Goal: Information Seeking & Learning: Understand process/instructions

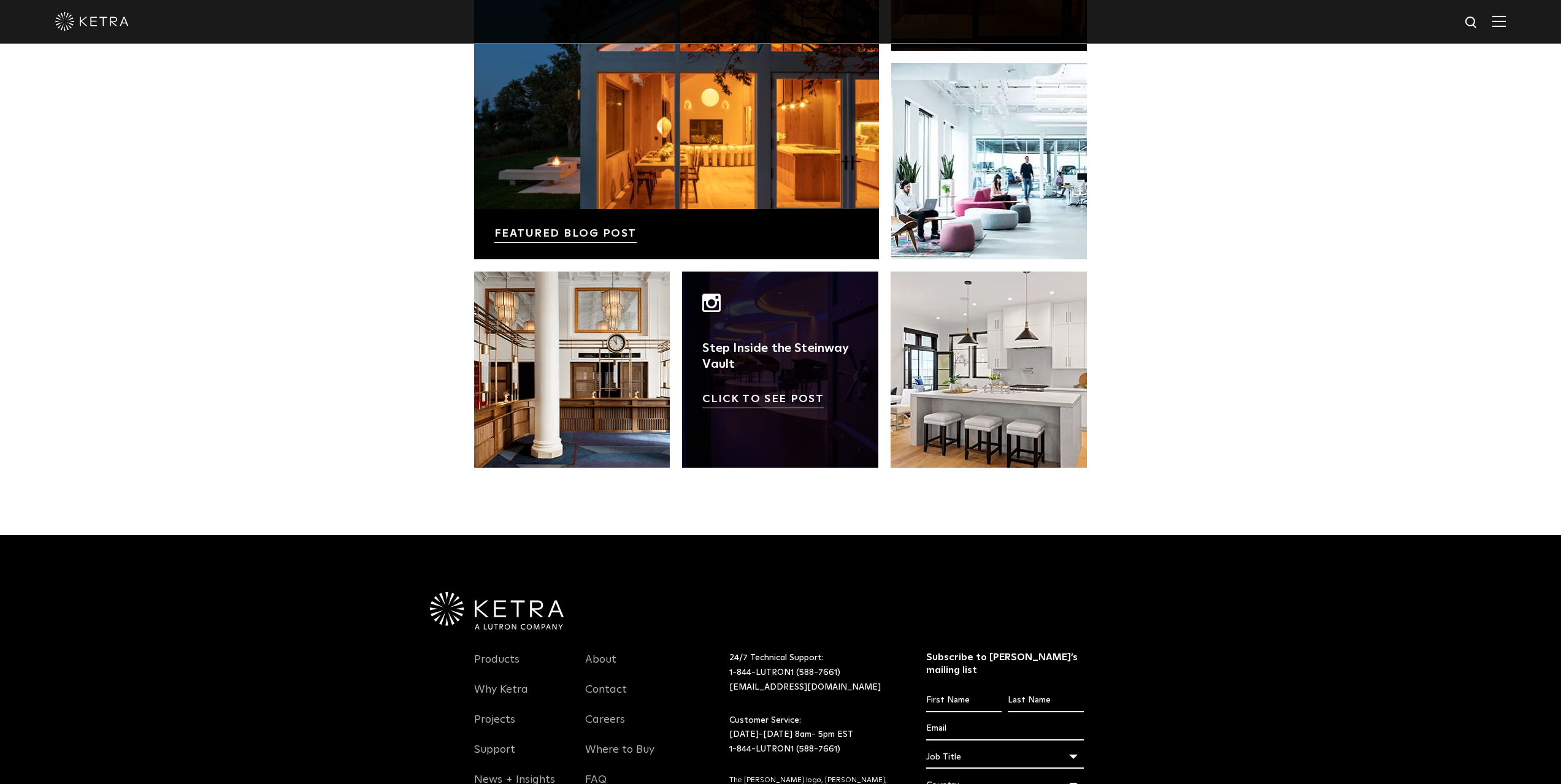
scroll to position [2514, 0]
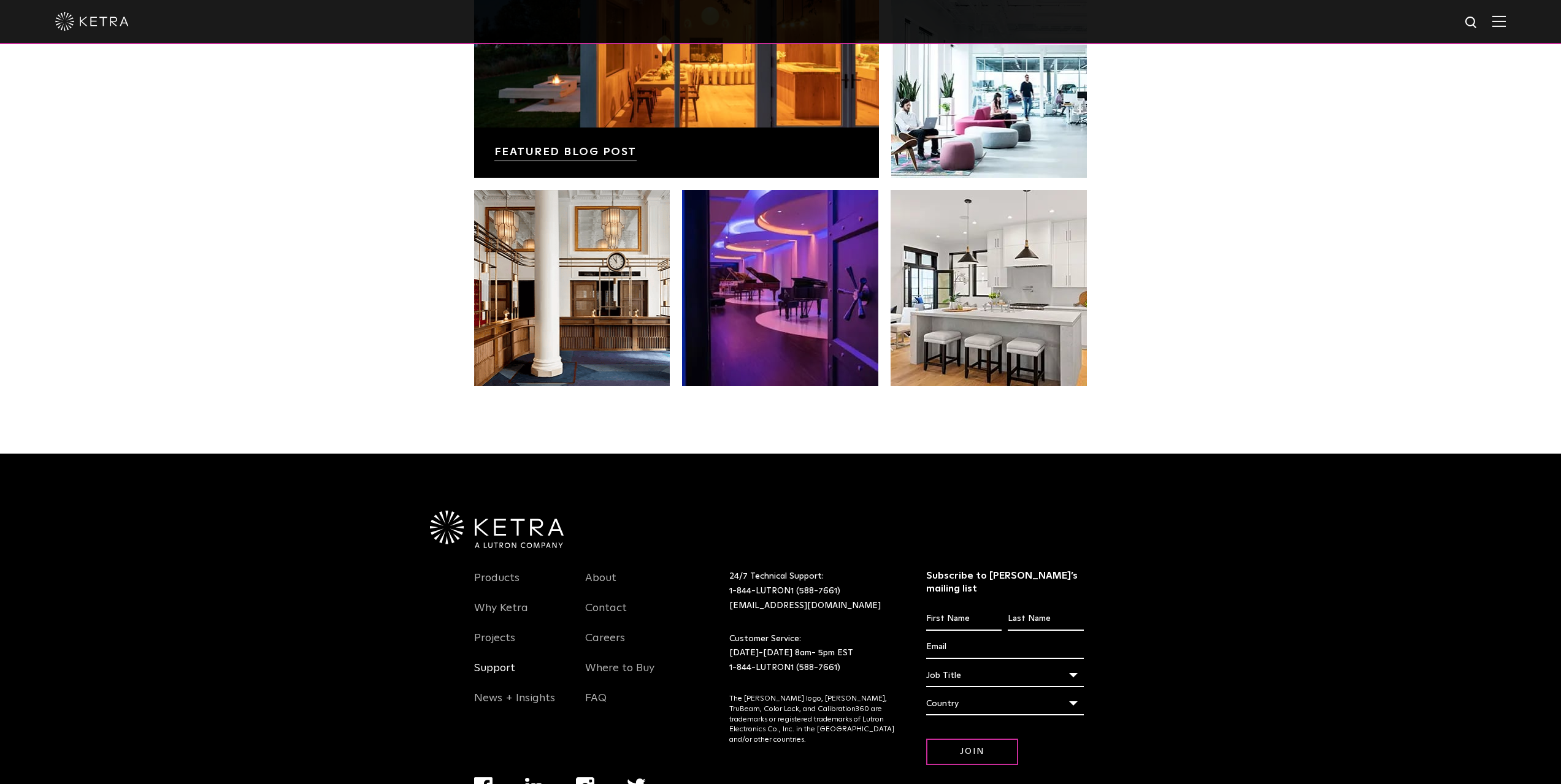
click at [493, 677] on link "Support" at bounding box center [495, 676] width 41 height 28
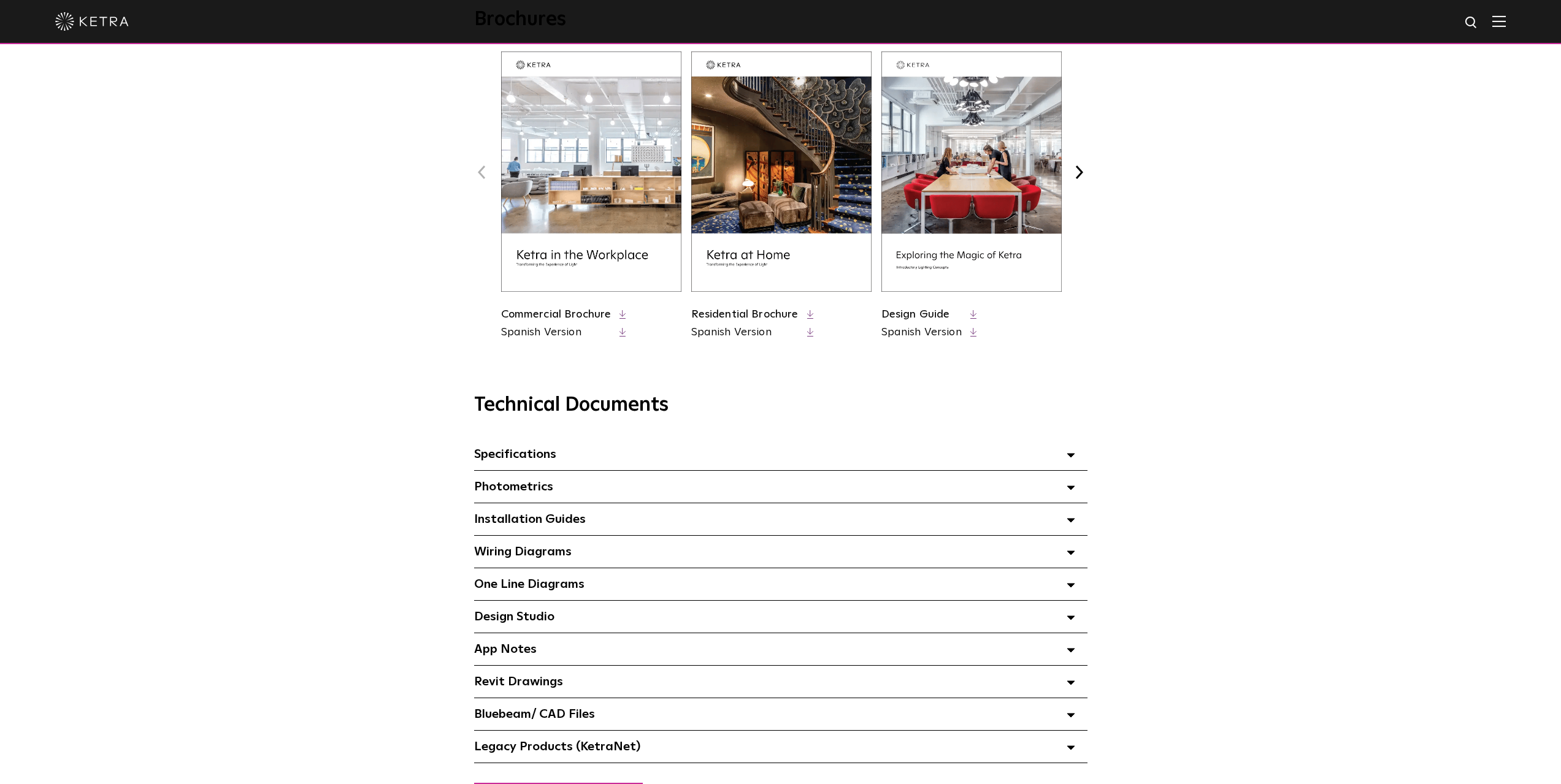
scroll to position [552, 0]
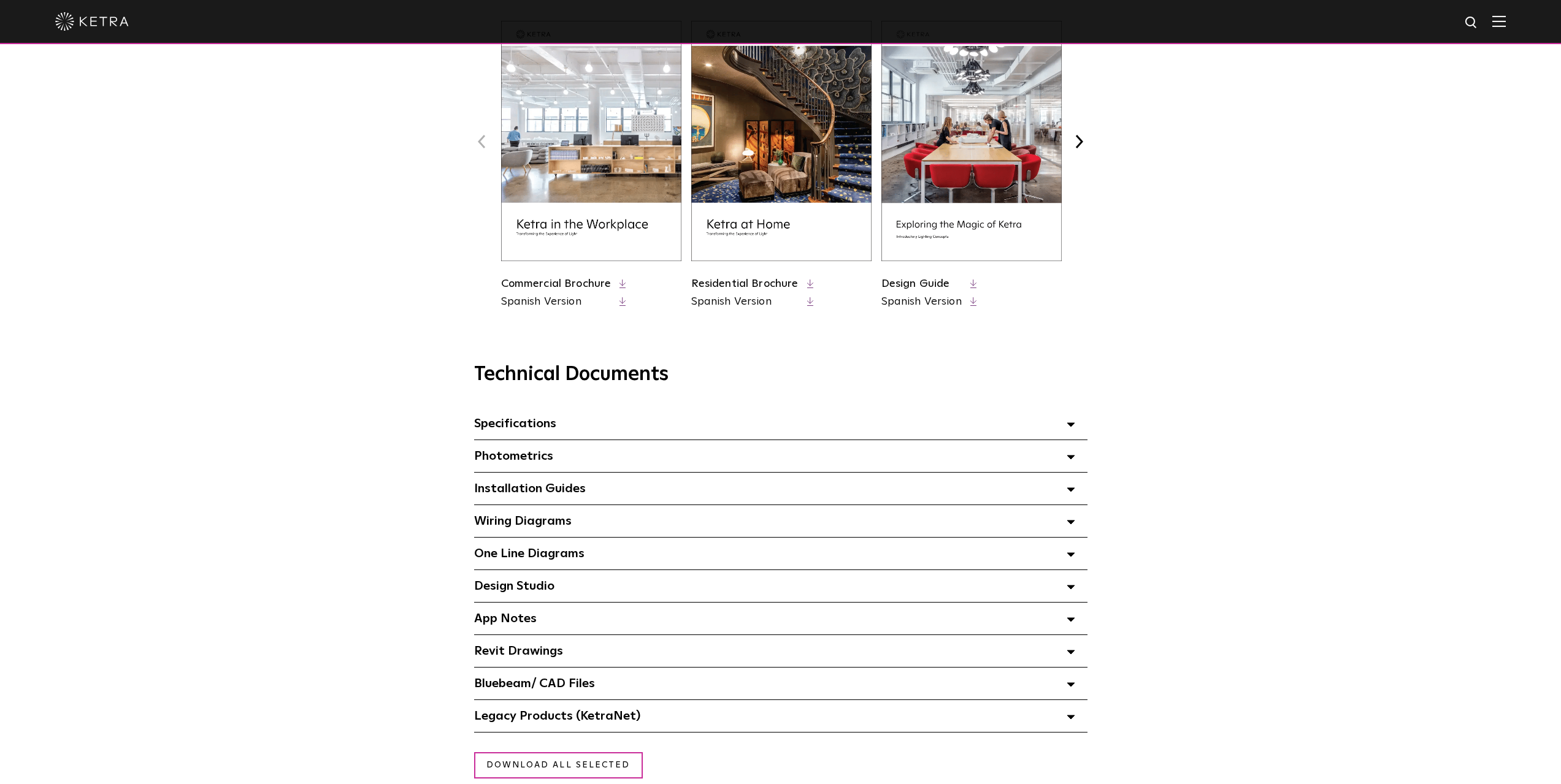
click at [586, 494] on div "Installation Guides Select checkboxes to use the bulk download option below" at bounding box center [780, 489] width 613 height 32
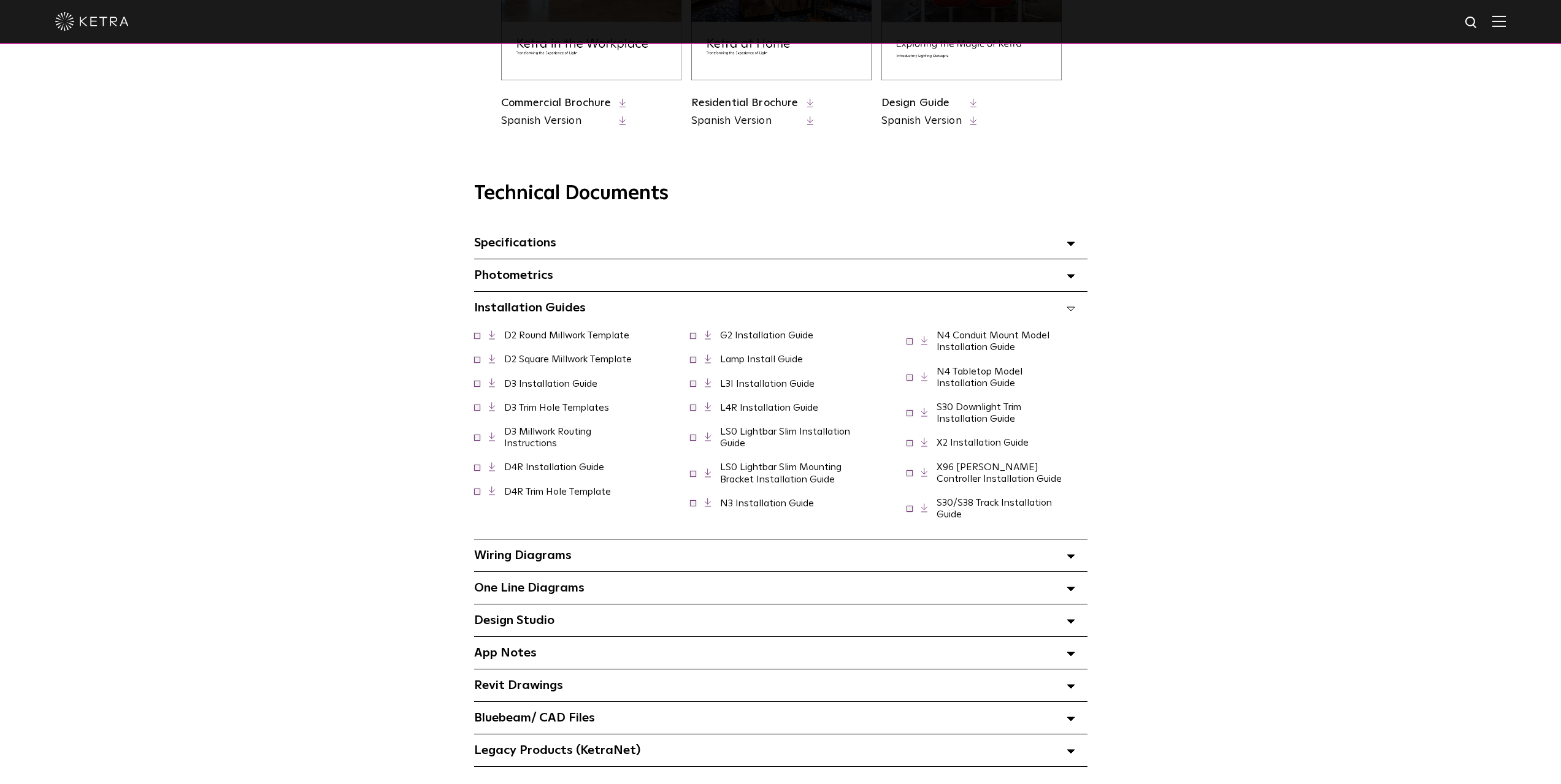
scroll to position [736, 0]
click at [577, 643] on div "App Notes Select checkboxes to use the bulk download option below" at bounding box center [780, 650] width 613 height 32
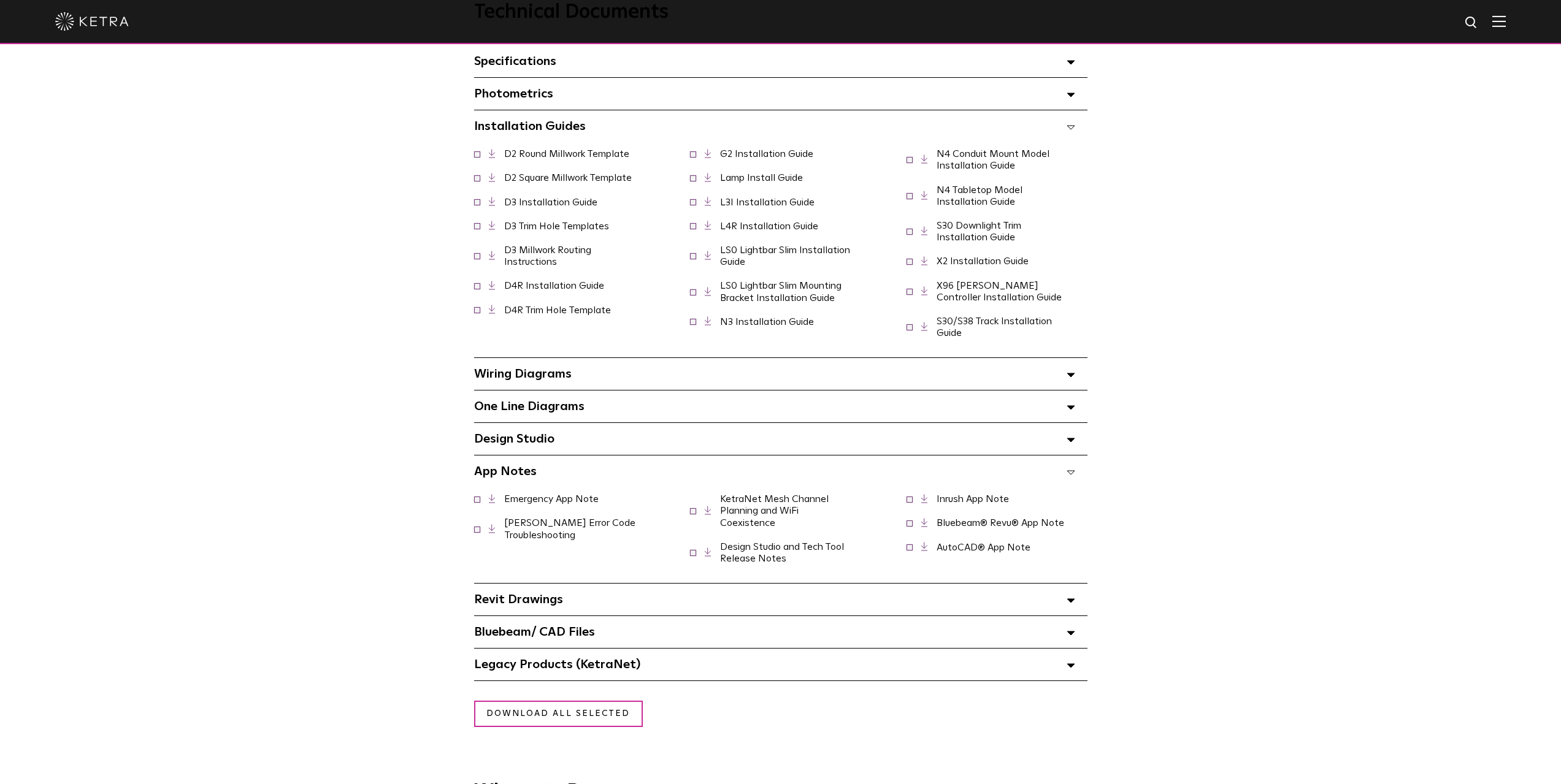
scroll to position [920, 0]
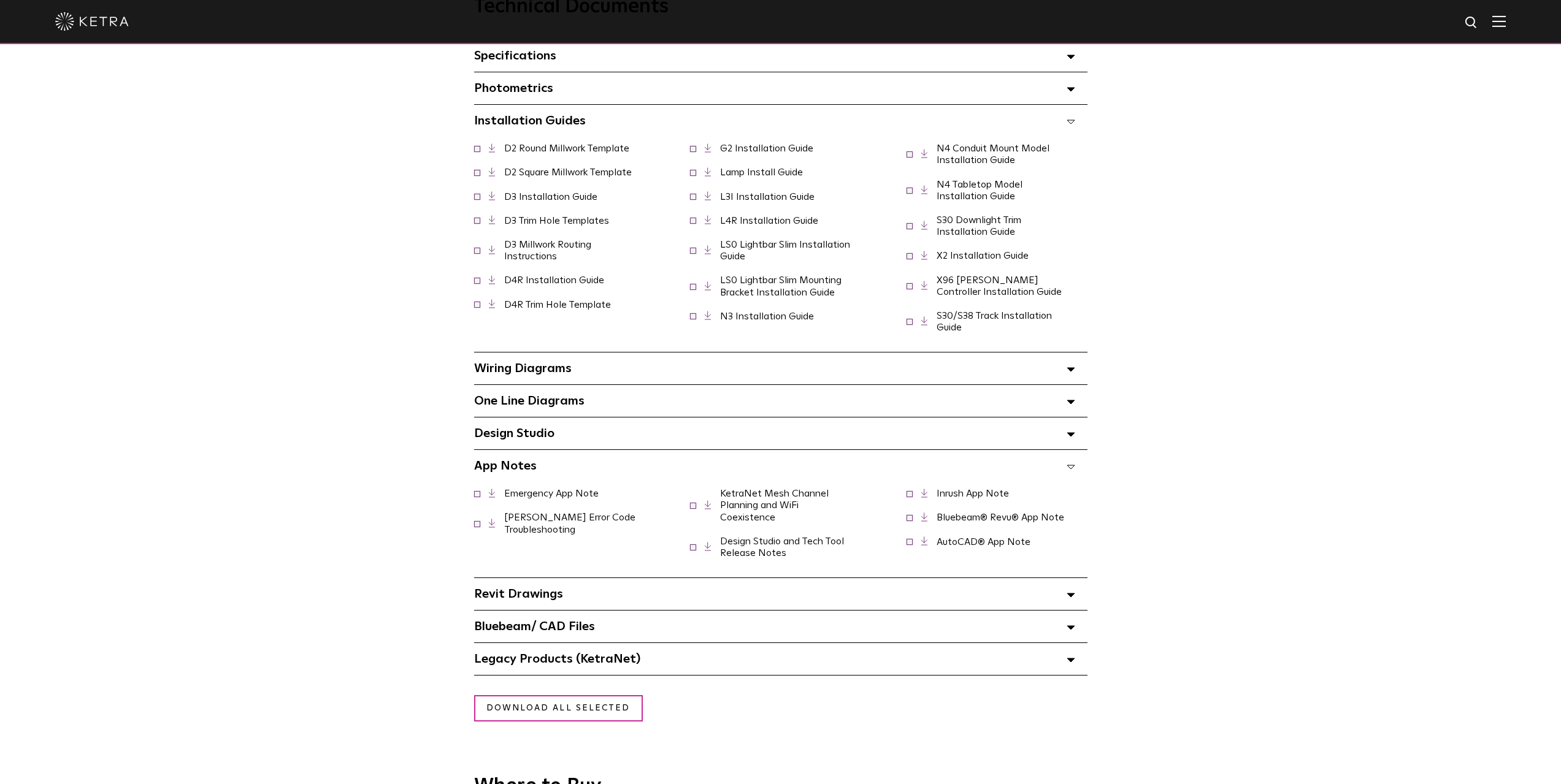
click at [496, 640] on div "Bluebeam/ CAD Files" at bounding box center [780, 626] width 613 height 32
click at [561, 600] on span "Revit Drawings Select checkboxes to use the bulk download option below" at bounding box center [518, 594] width 89 height 12
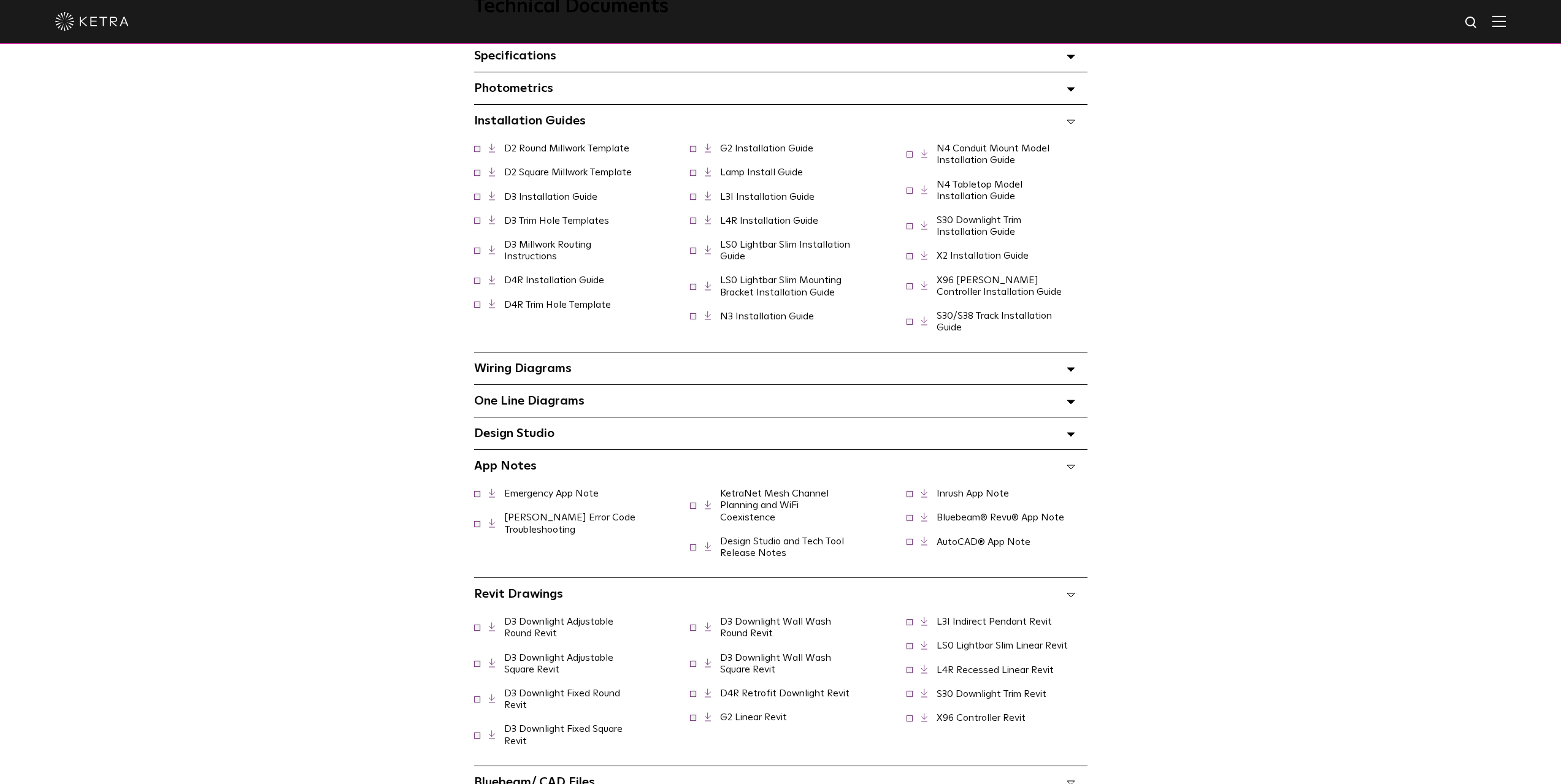
scroll to position [981, 0]
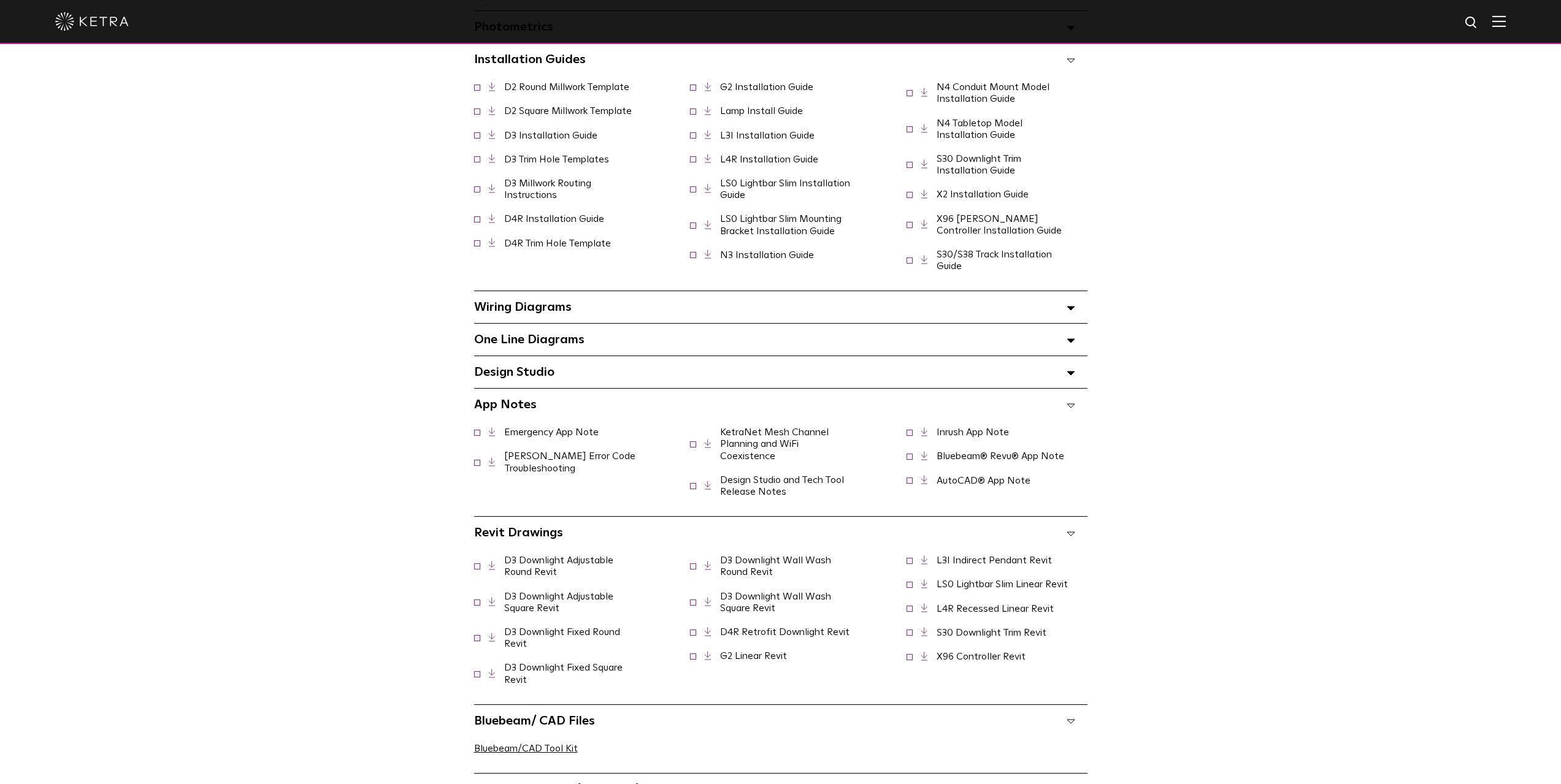
click at [534, 340] on span "One Line Diagrams Select checkboxes to use the bulk download option below" at bounding box center [529, 339] width 110 height 12
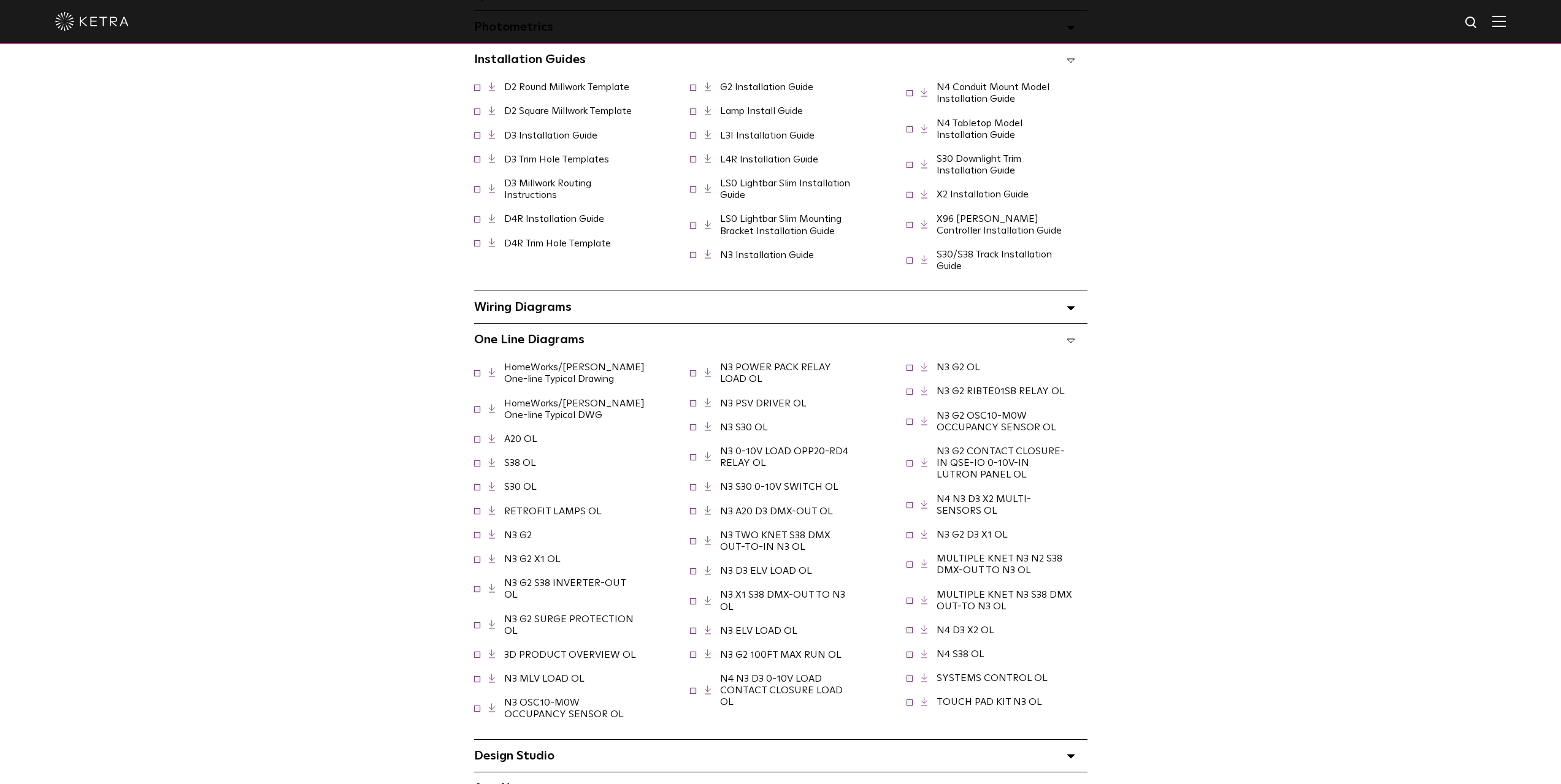
click at [479, 342] on span "One Line Diagrams Select checkboxes to use the bulk download option below" at bounding box center [529, 339] width 110 height 12
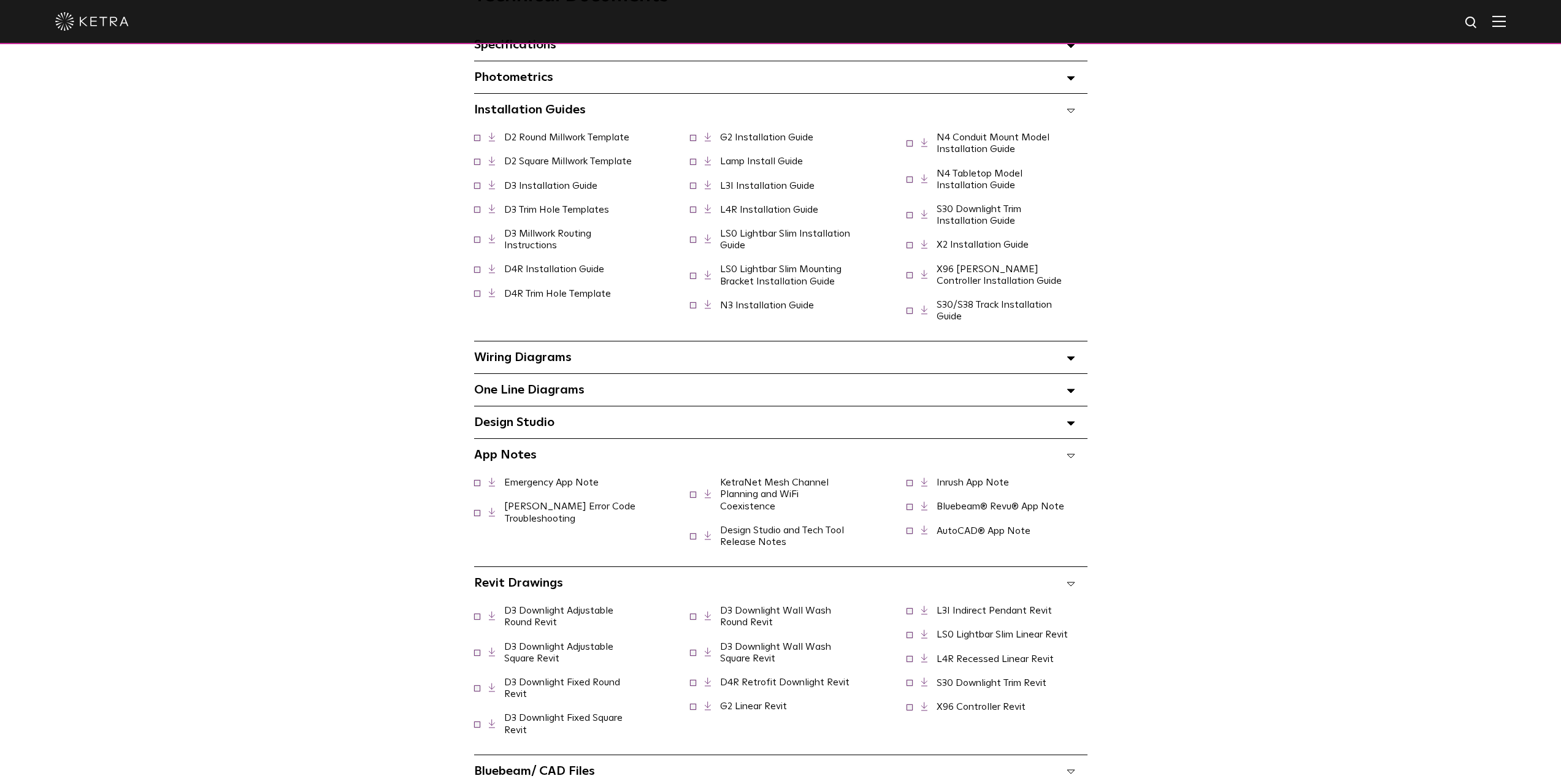
scroll to position [920, 0]
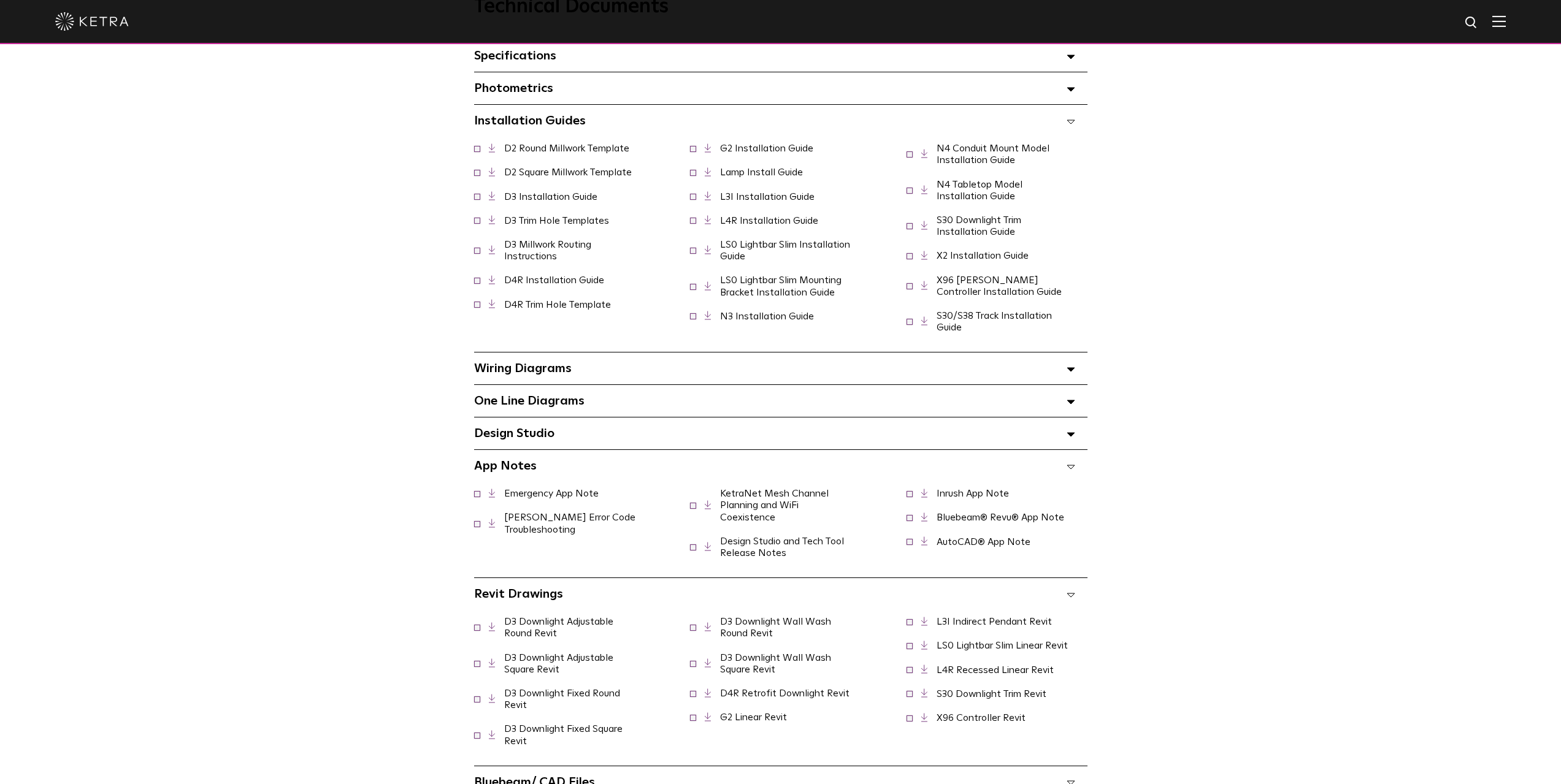
click at [564, 202] on link "D3 Installation Guide" at bounding box center [551, 196] width 93 height 10
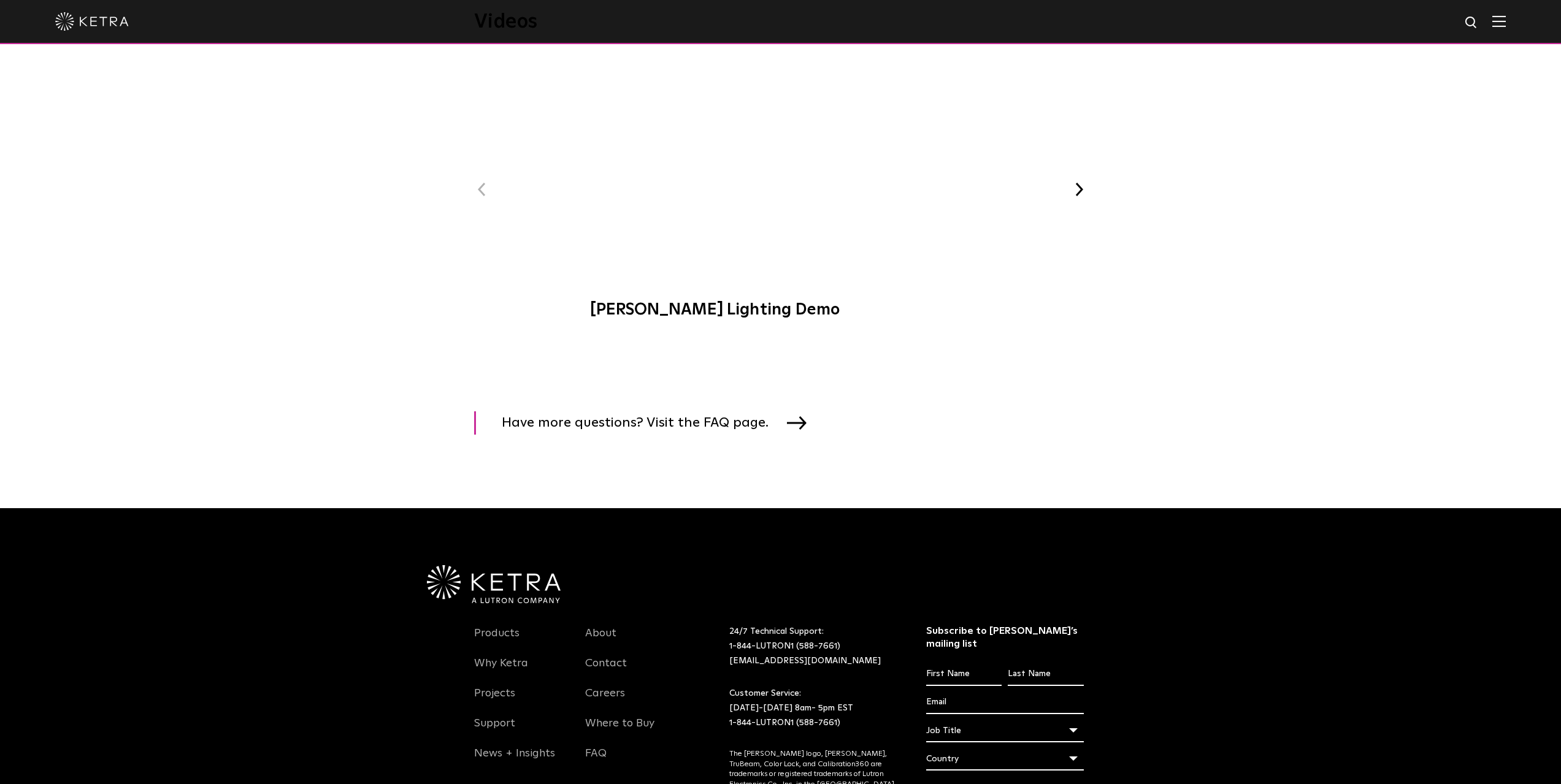
scroll to position [2198, 0]
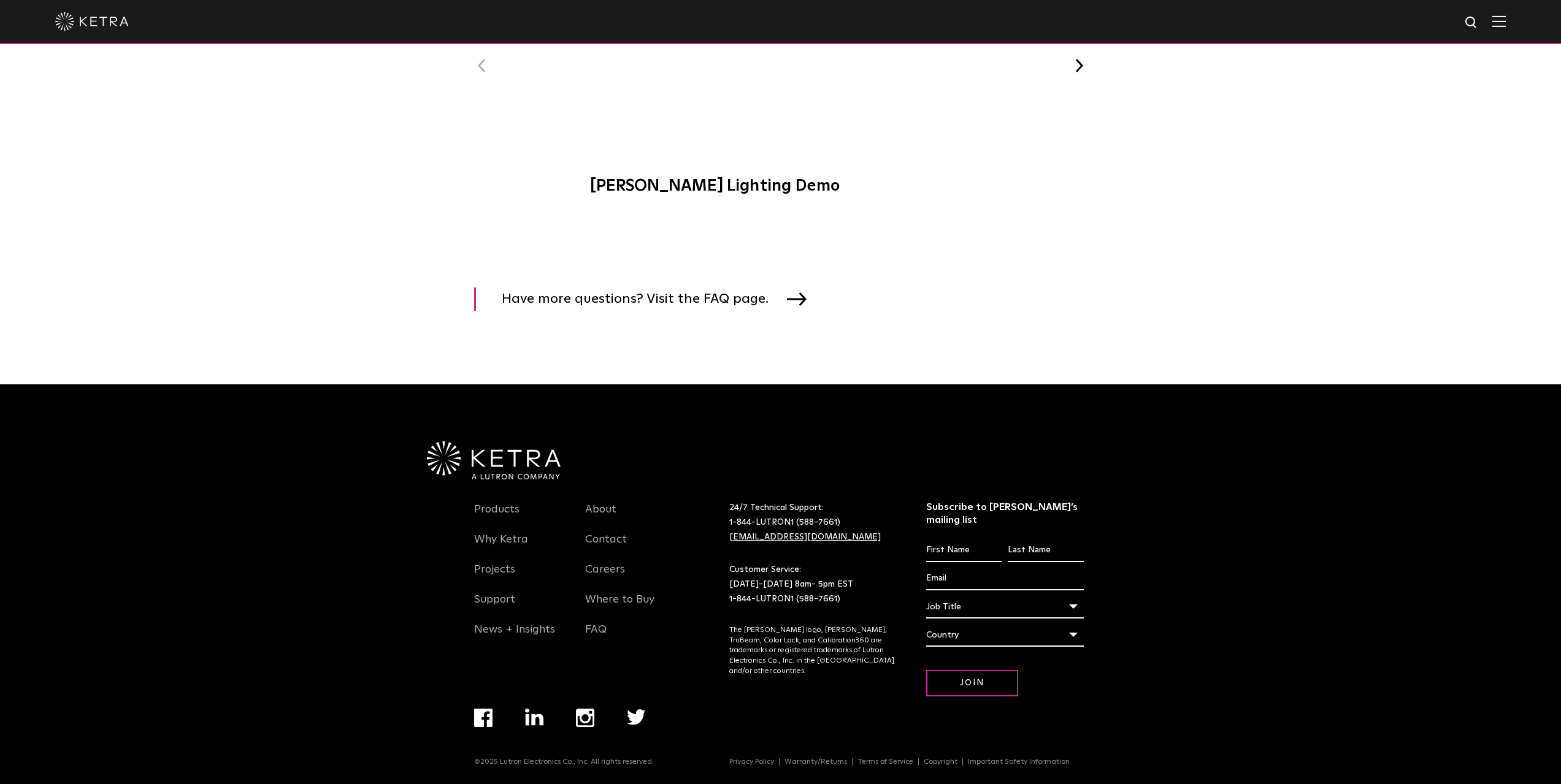
click at [745, 542] on link "[EMAIL_ADDRESS][DOMAIN_NAME]" at bounding box center [805, 536] width 151 height 8
